Goal: Information Seeking & Learning: Learn about a topic

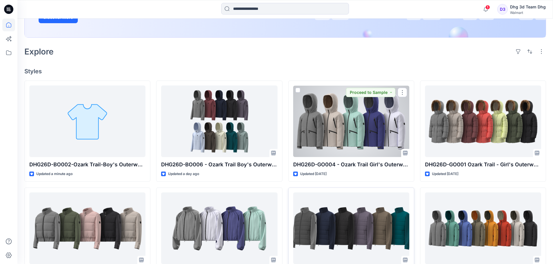
scroll to position [106, 0]
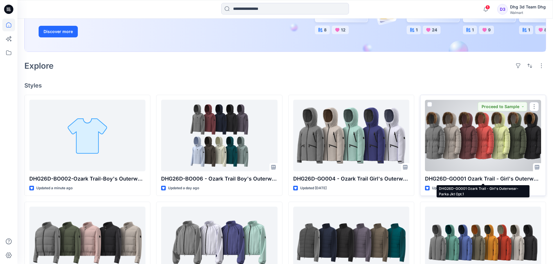
click at [500, 179] on p "DHG26D-GO001 Ozark Trail - Girl's Outerwear-Parka Jkt Opt.1" at bounding box center [483, 179] width 116 height 8
click at [494, 157] on div at bounding box center [483, 136] width 116 height 72
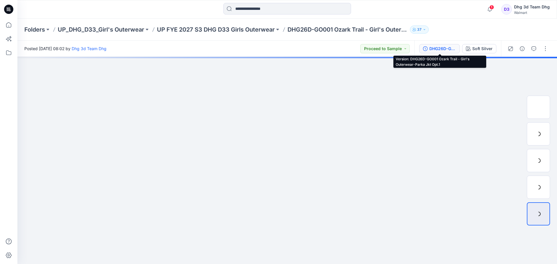
click at [447, 48] on div "DHG26D-GO001 Ozark Trail - Girl's Outerwear-Parka Jkt Opt.1" at bounding box center [442, 49] width 27 height 6
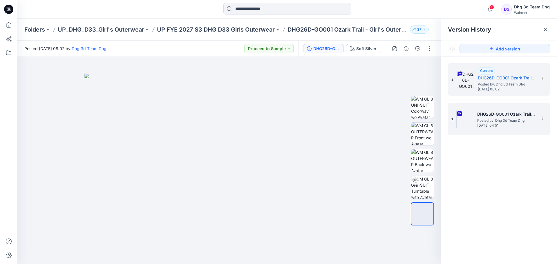
click at [492, 120] on span "Posted by: Dhg 3d Team Dhg" at bounding box center [506, 121] width 58 height 6
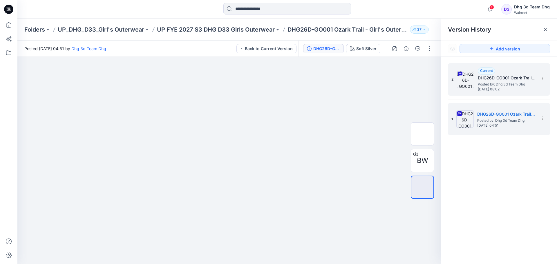
click at [511, 83] on span "Posted by: Dhg 3d Team Dhg" at bounding box center [507, 85] width 58 height 6
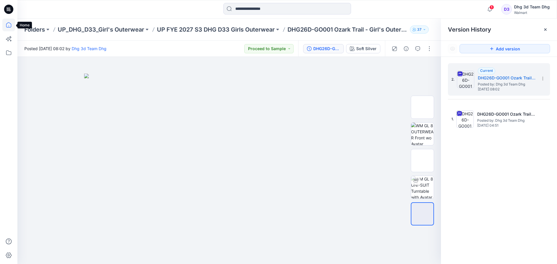
click at [6, 25] on icon at bounding box center [8, 25] width 13 height 13
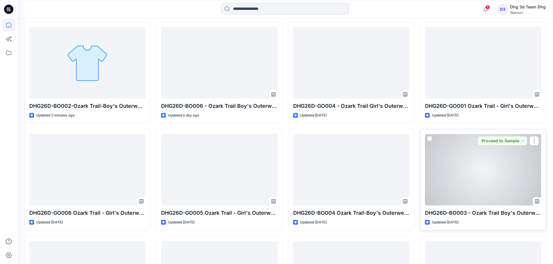
scroll to position [145, 0]
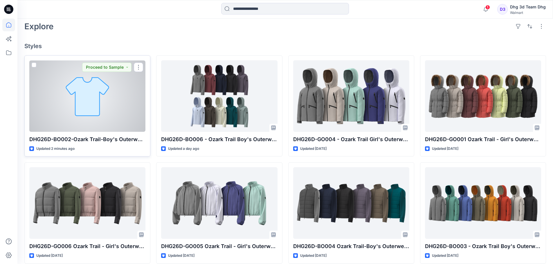
click at [73, 101] on div at bounding box center [87, 96] width 116 height 72
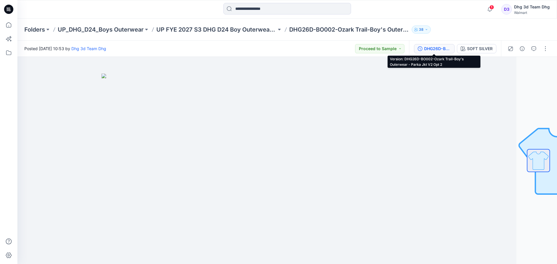
click at [445, 46] on div "DHG26D-BO002-Ozark Trail-Boy's Outerwear - Parka Jkt V2 Opt 2" at bounding box center [437, 49] width 27 height 6
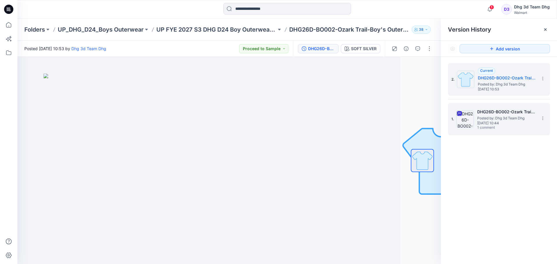
click at [515, 126] on span "1 comment" at bounding box center [497, 128] width 41 height 5
